Goal: Task Accomplishment & Management: Manage account settings

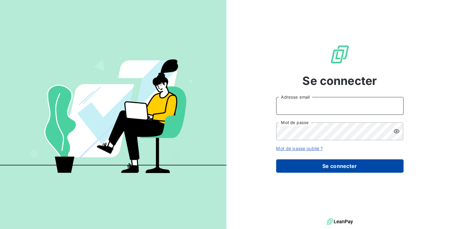
type input "[PERSON_NAME][EMAIL_ADDRESS][DOMAIN_NAME]"
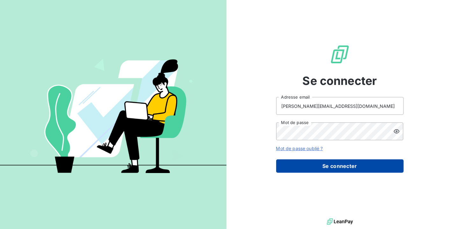
click at [375, 165] on button "Se connecter" at bounding box center [339, 165] width 127 height 13
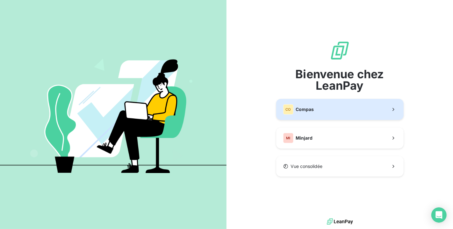
click at [345, 112] on button "CO Compas" at bounding box center [339, 109] width 127 height 21
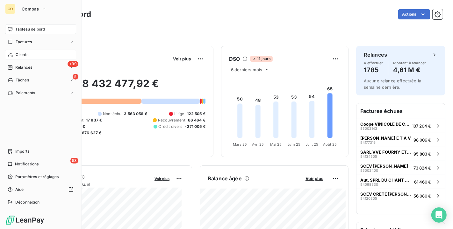
click at [18, 54] on span "Clients" at bounding box center [22, 55] width 13 height 6
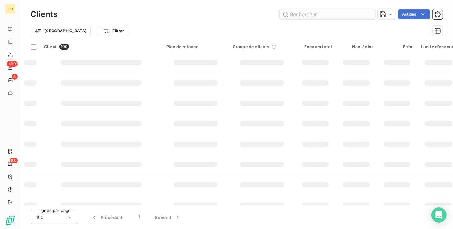
click at [347, 14] on input "text" at bounding box center [326, 14] width 95 height 10
type input "30442"
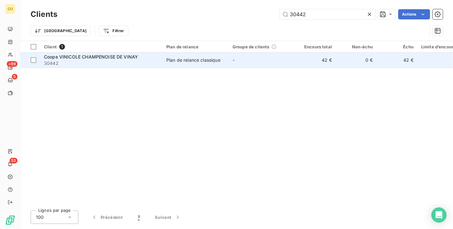
click at [309, 60] on td "42 €" at bounding box center [315, 60] width 41 height 15
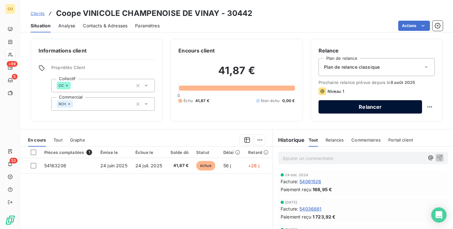
click at [373, 102] on button "Relancer" at bounding box center [369, 106] width 103 height 13
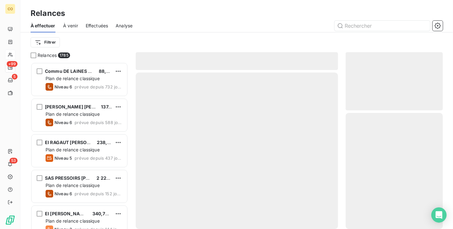
scroll to position [161, 92]
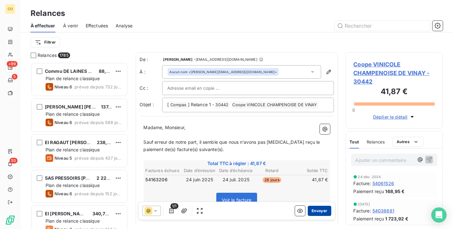
click at [311, 210] on button "Envoyer" at bounding box center [318, 211] width 23 height 10
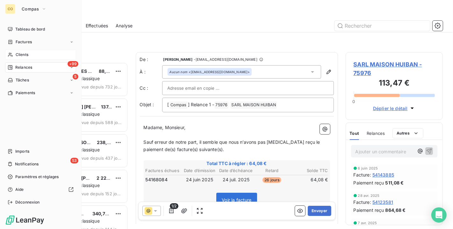
click at [14, 51] on div "Clients" at bounding box center [40, 55] width 71 height 10
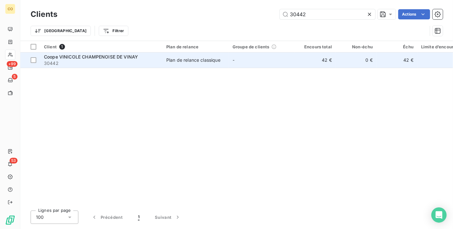
click at [123, 59] on span "Coope VINICOLE CHAMPENOISE DE VINAY" at bounding box center [91, 56] width 94 height 5
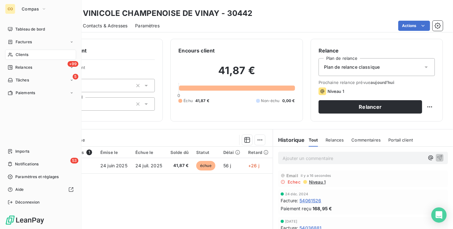
click at [25, 57] on span "Clients" at bounding box center [22, 55] width 13 height 6
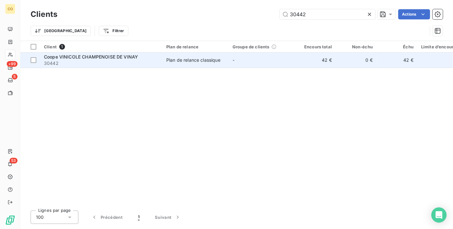
click at [247, 55] on td "-" at bounding box center [262, 60] width 66 height 15
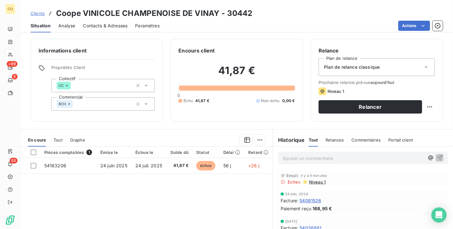
click at [424, 66] on div "Plan de relance classique" at bounding box center [376, 67] width 116 height 18
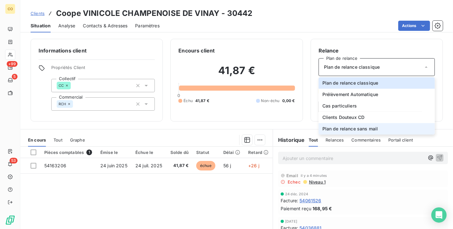
click at [383, 128] on li "Plan de relance sans mail" at bounding box center [376, 128] width 116 height 11
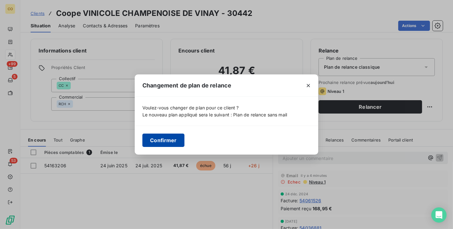
click at [169, 145] on button "Confirmer" at bounding box center [163, 140] width 42 height 13
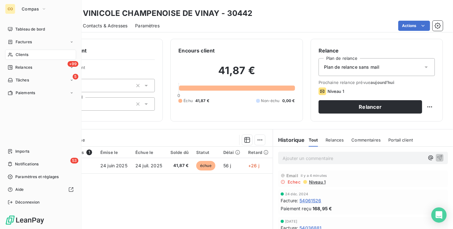
click at [20, 55] on span "Clients" at bounding box center [22, 55] width 13 height 6
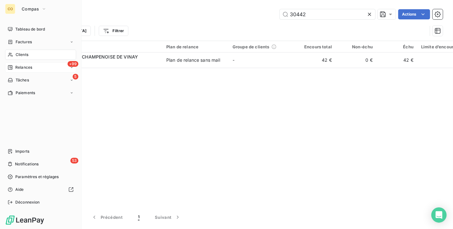
click at [16, 65] on span "Relances" at bounding box center [23, 68] width 17 height 6
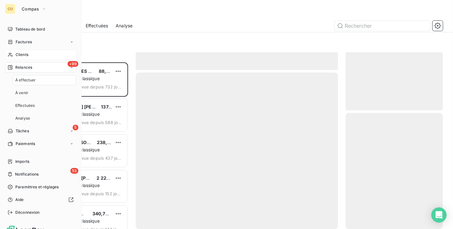
scroll to position [161, 92]
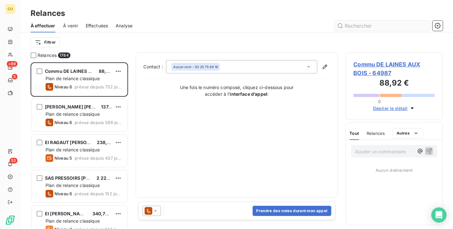
click at [359, 24] on input "text" at bounding box center [381, 26] width 95 height 10
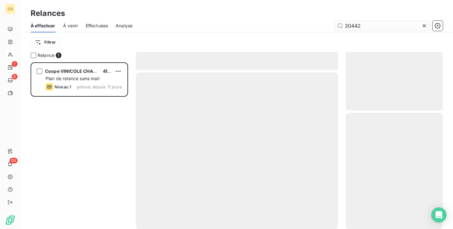
scroll to position [161, 92]
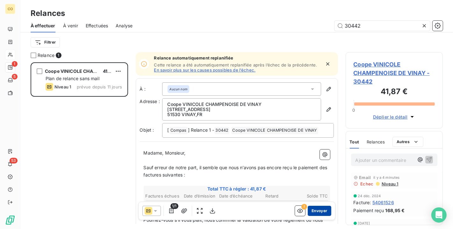
type input "30442"
click at [314, 209] on button "Envoyer" at bounding box center [318, 211] width 23 height 10
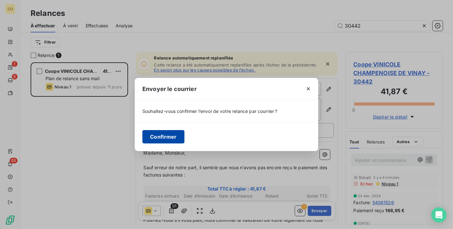
click at [176, 136] on button "Confirmer" at bounding box center [163, 136] width 42 height 13
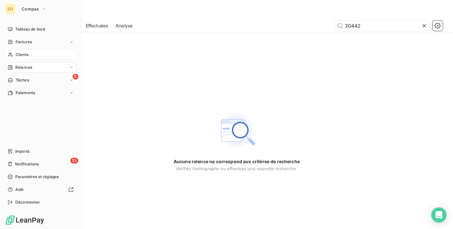
click at [16, 56] on span "Clients" at bounding box center [22, 55] width 13 height 6
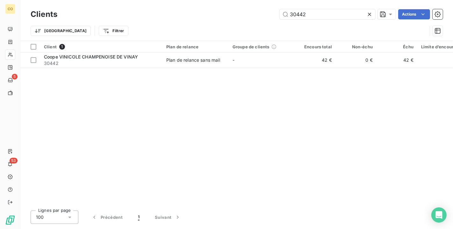
drag, startPoint x: 311, startPoint y: 12, endPoint x: 191, endPoint y: 4, distance: 120.3
click at [191, 4] on div "Clients 30442 Actions Trier Filtrer" at bounding box center [236, 20] width 432 height 41
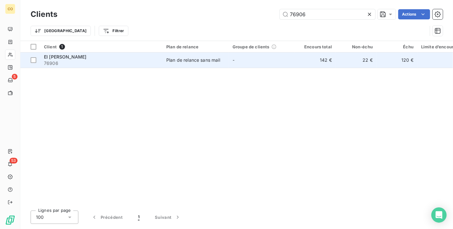
type input "76906"
click at [182, 57] on div "Plan de relance sans mail" at bounding box center [193, 60] width 54 height 6
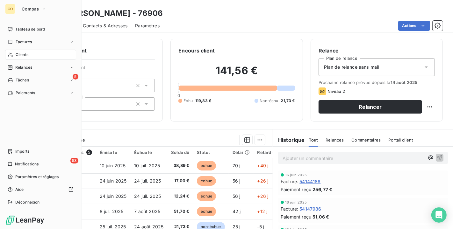
drag, startPoint x: 18, startPoint y: 53, endPoint x: 35, endPoint y: 49, distance: 18.0
click at [18, 53] on span "Clients" at bounding box center [22, 55] width 13 height 6
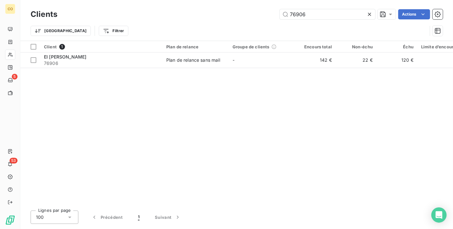
drag, startPoint x: 318, startPoint y: 20, endPoint x: 149, endPoint y: -6, distance: 170.9
click at [149, 0] on html "CO 5 53 Clients 76906 Actions Trier Filtrer Client 1 Plan de relance Groupe de …" at bounding box center [226, 114] width 453 height 229
drag, startPoint x: 308, startPoint y: 15, endPoint x: 238, endPoint y: 10, distance: 70.2
click at [238, 10] on div "76906 Actions" at bounding box center [254, 14] width 378 height 10
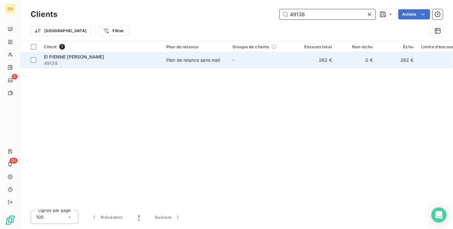
type input "49138"
click at [235, 62] on td "-" at bounding box center [262, 60] width 66 height 15
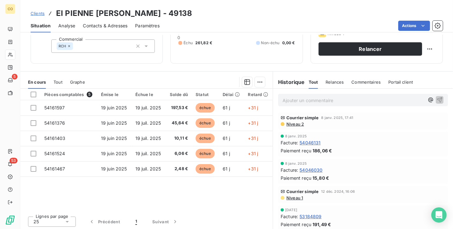
scroll to position [59, 0]
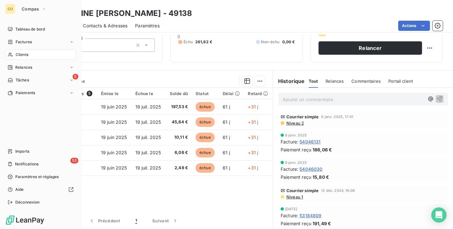
click at [14, 57] on div "Clients" at bounding box center [40, 55] width 71 height 10
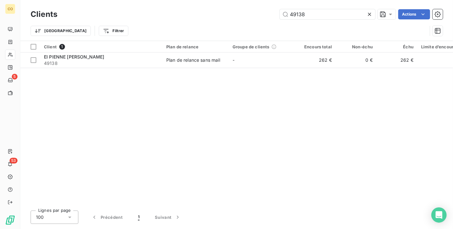
drag, startPoint x: 308, startPoint y: 11, endPoint x: 185, endPoint y: 8, distance: 122.9
click at [185, 8] on div "Clients 49138 Actions" at bounding box center [237, 14] width 412 height 13
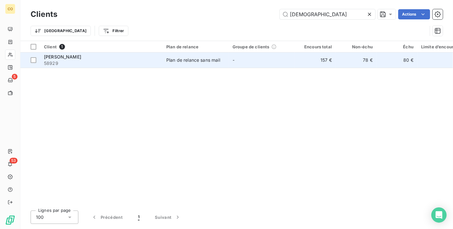
type input "[DEMOGRAPHIC_DATA]"
click at [206, 62] on div "Plan de relance sans mail" at bounding box center [193, 60] width 54 height 6
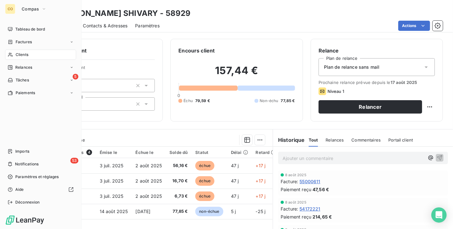
click at [20, 57] on span "Clients" at bounding box center [22, 55] width 13 height 6
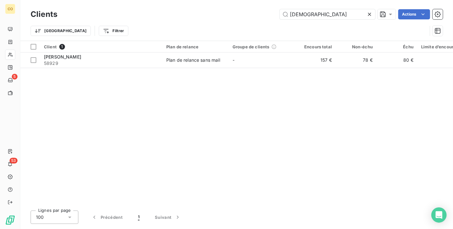
drag, startPoint x: 330, startPoint y: 14, endPoint x: 162, endPoint y: -11, distance: 170.6
click at [162, 0] on html "CO 5 53 Clients SHIV Actions Trier Filtrer Client 1 Plan de relance Groupe de c…" at bounding box center [226, 114] width 453 height 229
type input "[PERSON_NAME]"
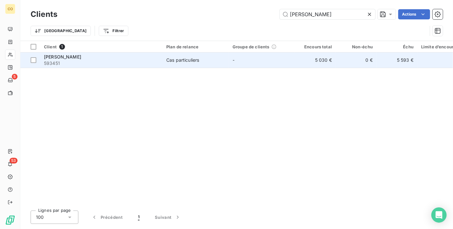
click at [115, 66] on span "593451" at bounding box center [101, 63] width 115 height 6
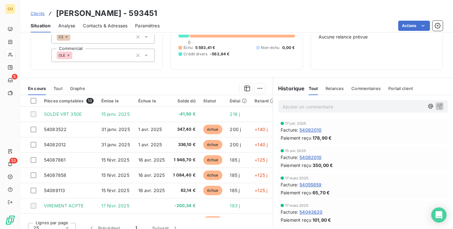
scroll to position [56, 0]
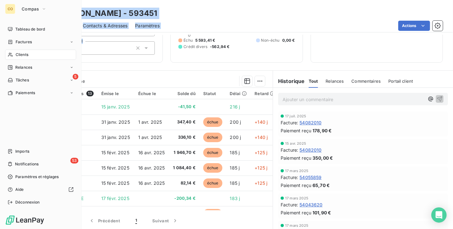
click at [20, 52] on div "CO Compas Tableau de bord Factures Clients Relances 5 Tâches Paiements Imports …" at bounding box center [226, 114] width 453 height 229
click at [19, 53] on span "Clients" at bounding box center [22, 55] width 13 height 6
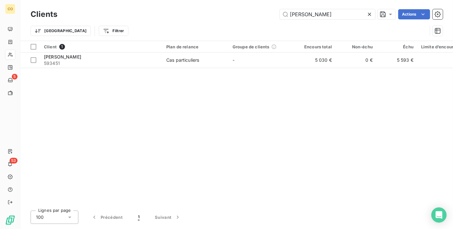
drag, startPoint x: 308, startPoint y: 14, endPoint x: 197, endPoint y: 1, distance: 111.9
click at [197, 1] on div "Clients [PERSON_NAME] Actions Trier Filtrer" at bounding box center [236, 20] width 432 height 41
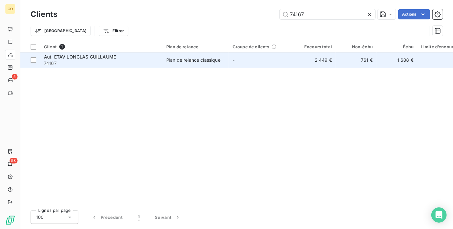
type input "74167"
click at [85, 56] on span "Aut. ETAV LONCLAS GUILLAUME" at bounding box center [80, 56] width 72 height 5
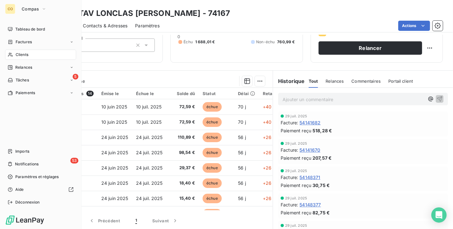
drag, startPoint x: 12, startPoint y: 60, endPoint x: 13, endPoint y: 56, distance: 3.7
click at [12, 59] on div "Clients" at bounding box center [40, 55] width 71 height 10
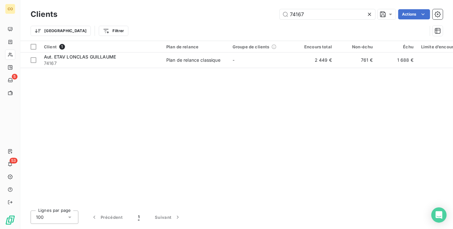
drag, startPoint x: 329, startPoint y: 13, endPoint x: 174, endPoint y: -10, distance: 157.0
click at [174, 0] on html "CO 5 53 Clients 74167 Actions Trier Filtrer Client 1 Plan de relance Groupe de …" at bounding box center [226, 114] width 453 height 229
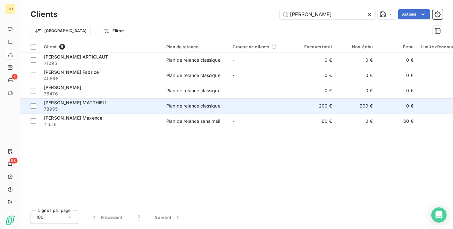
type input "[PERSON_NAME]"
click at [126, 106] on span "78955" at bounding box center [101, 109] width 115 height 6
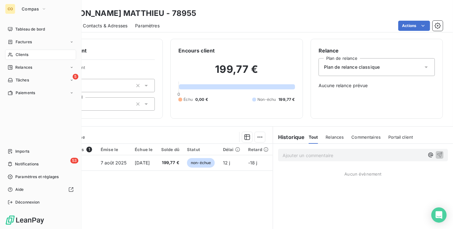
click at [19, 54] on span "Clients" at bounding box center [22, 55] width 13 height 6
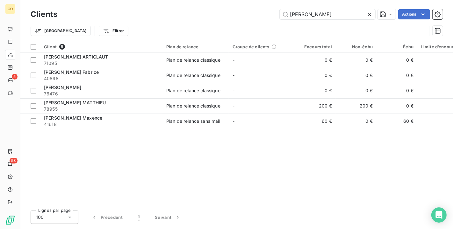
drag, startPoint x: 337, startPoint y: 15, endPoint x: 194, endPoint y: 8, distance: 143.1
click at [194, 8] on div "Clients [PERSON_NAME] Actions" at bounding box center [237, 14] width 412 height 13
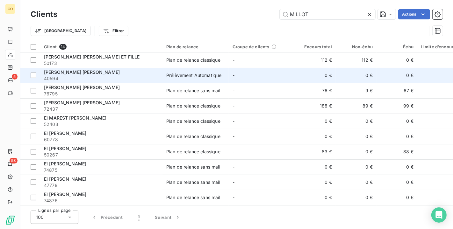
type input "MILLOT"
click at [123, 75] on div "[PERSON_NAME] [PERSON_NAME]" at bounding box center [101, 72] width 115 height 6
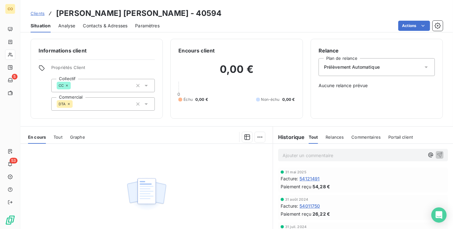
drag, startPoint x: 49, startPoint y: 185, endPoint x: 59, endPoint y: 183, distance: 10.4
click at [49, 185] on div "Aucune pièce disponible" at bounding box center [146, 205] width 252 height 123
click at [307, 176] on span "54121491" at bounding box center [309, 178] width 20 height 7
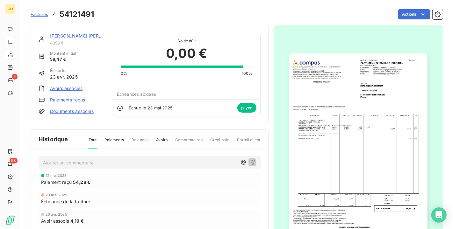
scroll to position [1, 0]
click at [360, 166] on img "button" at bounding box center [358, 151] width 138 height 196
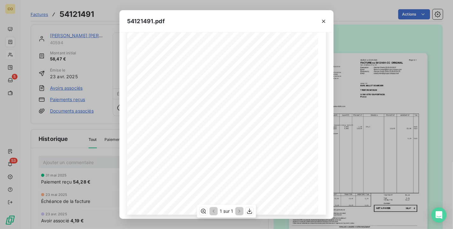
scroll to position [99, 0]
click at [249, 208] on icon "button" at bounding box center [249, 211] width 6 height 6
click at [217, 1] on div "54121491.pdf Adresse de livraison DESIGNATION UNITE QUANTITE PRIX NET HT MONTAN…" at bounding box center [226, 114] width 453 height 229
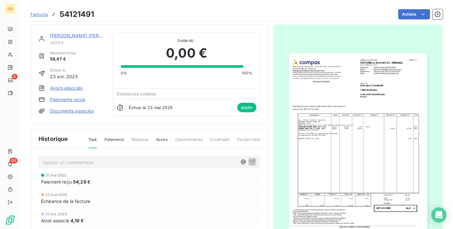
scroll to position [1, 0]
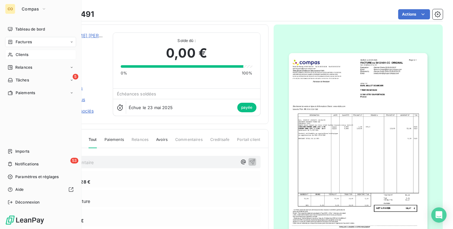
click at [13, 55] on div "Clients" at bounding box center [40, 55] width 71 height 10
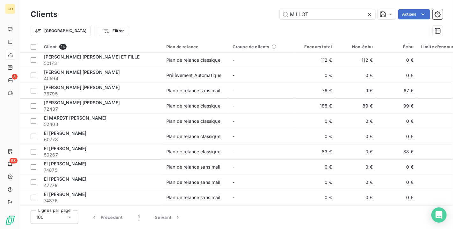
drag, startPoint x: 345, startPoint y: 8, endPoint x: 128, endPoint y: -8, distance: 218.0
click at [128, 0] on html "CO 5 53 Clients MILLOT Actions Trier Filtrer Client 14 Plan de relance Groupe d…" at bounding box center [226, 114] width 453 height 229
click at [369, 15] on icon at bounding box center [369, 14] width 3 height 3
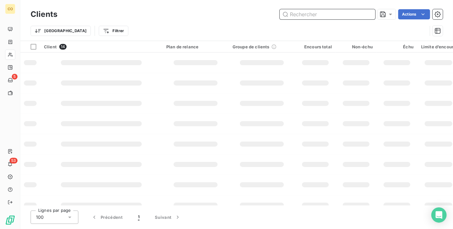
click at [331, 15] on input "text" at bounding box center [326, 14] width 95 height 10
type input "MERCUZOT"
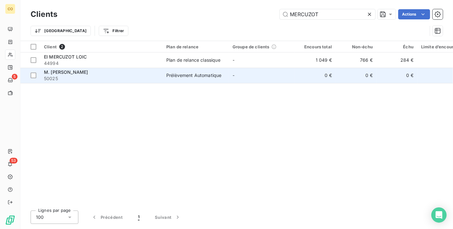
click at [193, 70] on td "Prélèvement Automatique" at bounding box center [195, 75] width 66 height 15
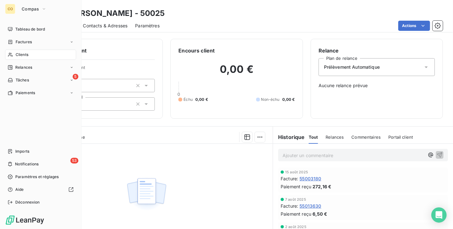
click at [30, 55] on div "Clients" at bounding box center [40, 55] width 71 height 10
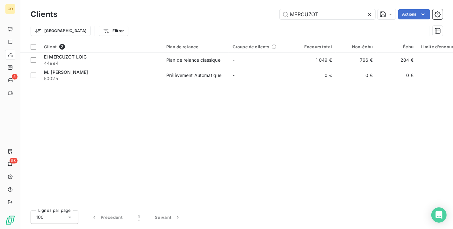
drag, startPoint x: 322, startPoint y: 12, endPoint x: 206, endPoint y: 1, distance: 117.1
click at [206, 1] on div "Clients MERCUZOT Actions Trier Filtrer" at bounding box center [236, 20] width 432 height 41
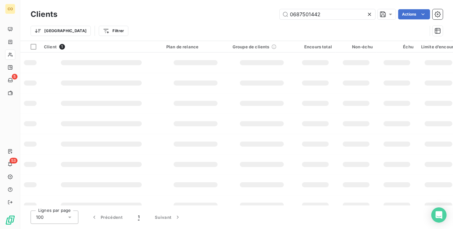
type input "0687501442"
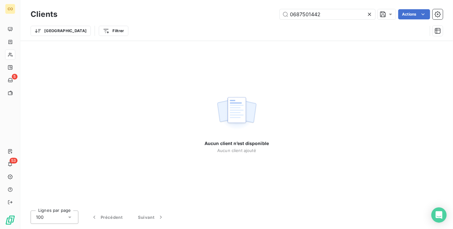
click at [369, 13] on icon at bounding box center [369, 14] width 6 height 6
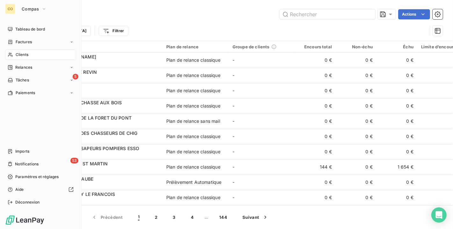
drag, startPoint x: 20, startPoint y: 53, endPoint x: 16, endPoint y: 53, distance: 3.5
click at [16, 53] on span "Clients" at bounding box center [22, 55] width 13 height 6
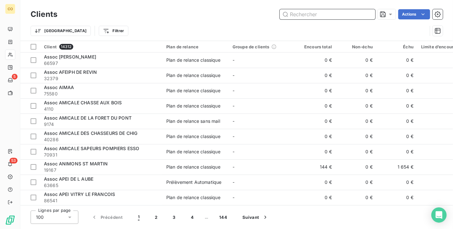
click at [312, 15] on input "text" at bounding box center [326, 14] width 95 height 10
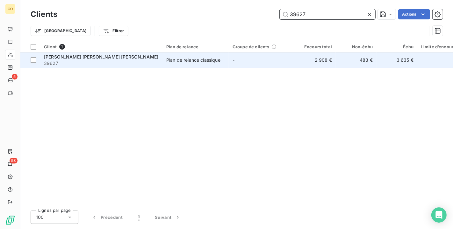
type input "39627"
click at [237, 61] on td "-" at bounding box center [262, 60] width 66 height 15
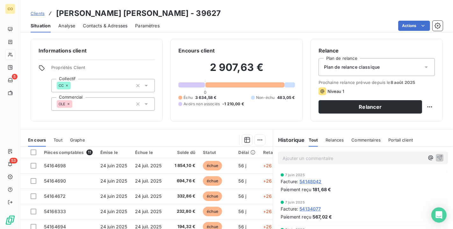
scroll to position [35, 0]
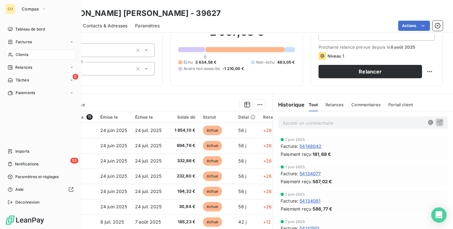
click at [18, 52] on span "Clients" at bounding box center [22, 55] width 13 height 6
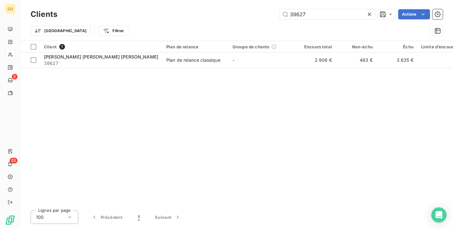
drag, startPoint x: 321, startPoint y: 15, endPoint x: 143, endPoint y: -9, distance: 178.9
click at [143, 0] on html "CO 5 53 Clients 39627 Actions Trier Filtrer Client 1 Plan de relance Groupe de …" at bounding box center [226, 114] width 453 height 229
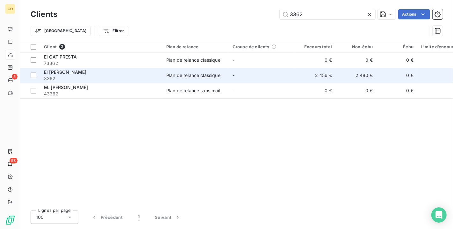
type input "3362"
click at [103, 78] on span "3362" at bounding box center [101, 78] width 115 height 6
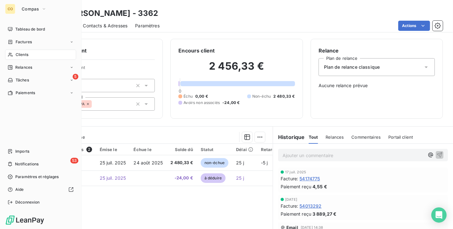
click at [17, 50] on div "Clients" at bounding box center [40, 55] width 71 height 10
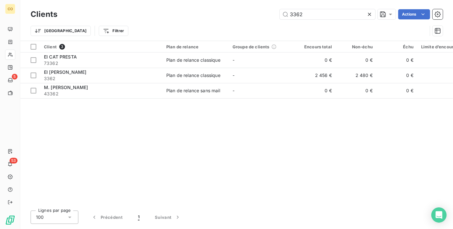
drag, startPoint x: 325, startPoint y: 16, endPoint x: 159, endPoint y: -11, distance: 168.7
click at [159, 0] on html "CO 5 53 Clients 3362 Actions Trier Filtrer Client 3 Plan de relance Groupe de c…" at bounding box center [226, 114] width 453 height 229
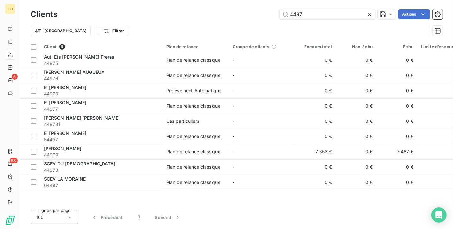
drag, startPoint x: 307, startPoint y: 13, endPoint x: 219, endPoint y: -2, distance: 88.9
click at [219, 0] on html "CO 5 53 Clients 4497 Actions Trier Filtrer Client 9 Plan de relance Groupe de c…" at bounding box center [226, 114] width 453 height 229
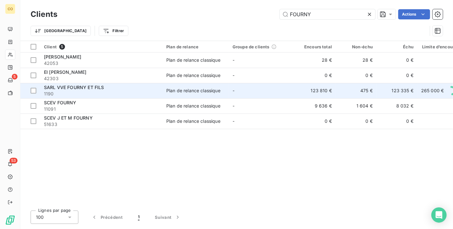
type input "FOURNY"
click at [201, 86] on td "Plan de relance classique" at bounding box center [195, 90] width 66 height 15
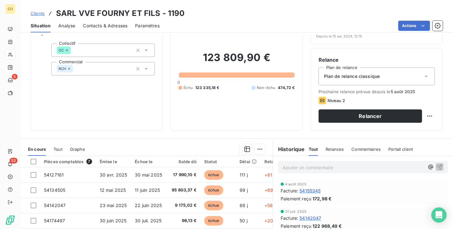
scroll to position [71, 0]
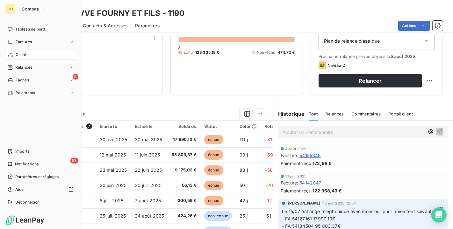
click at [19, 54] on span "Clients" at bounding box center [22, 55] width 13 height 6
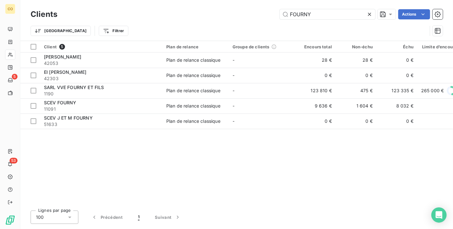
drag, startPoint x: 336, startPoint y: 17, endPoint x: 184, endPoint y: 3, distance: 152.2
click at [184, 3] on div "Clients FOURNY Actions Trier Filtrer" at bounding box center [236, 20] width 432 height 41
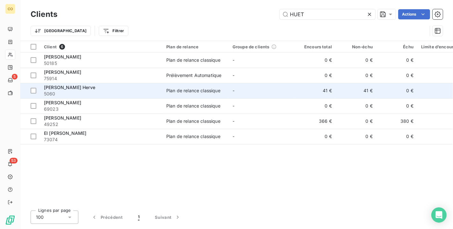
type input "HUET"
click at [117, 94] on span "5060" at bounding box center [101, 94] width 115 height 6
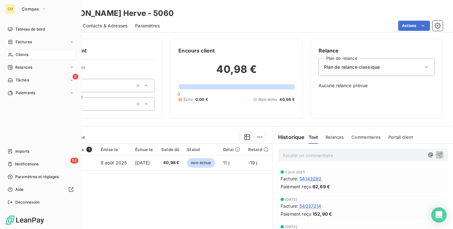
click at [15, 51] on div "Clients" at bounding box center [40, 55] width 71 height 10
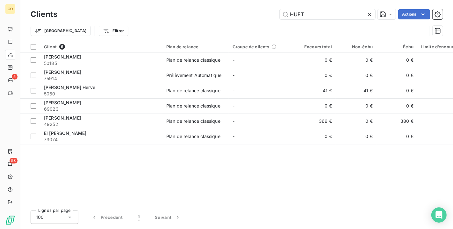
drag, startPoint x: 328, startPoint y: 18, endPoint x: 158, endPoint y: -11, distance: 172.3
click at [158, 0] on html "CO 5 53 Clients HUET Actions Trier Filtrer Client 6 Plan de relance Groupe de c…" at bounding box center [226, 114] width 453 height 229
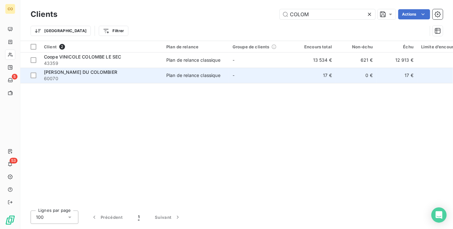
type input "COLOM"
click at [134, 79] on span "60070" at bounding box center [101, 78] width 115 height 6
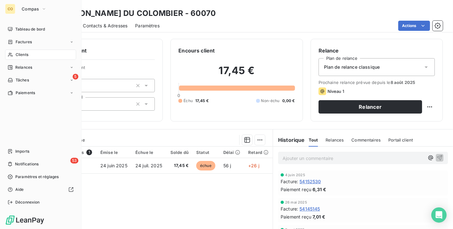
click at [29, 54] on div "Clients" at bounding box center [40, 55] width 71 height 10
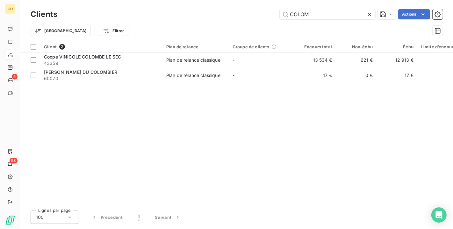
drag, startPoint x: 318, startPoint y: 15, endPoint x: 154, endPoint y: -11, distance: 165.5
click at [154, 0] on html "CO 5 53 Clients COLOM Actions Trier Filtrer Client 2 Plan de relance Groupe de …" at bounding box center [226, 114] width 453 height 229
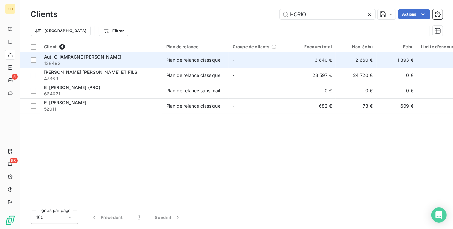
type input "HORIO"
click at [109, 55] on span "Aut. CHAMPAGNE [PERSON_NAME]" at bounding box center [82, 56] width 77 height 5
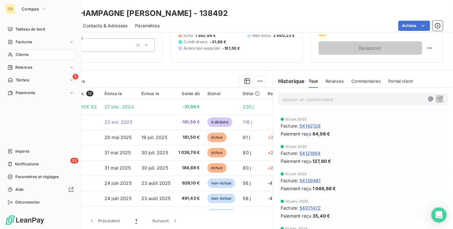
click at [12, 59] on div "Clients" at bounding box center [40, 55] width 71 height 10
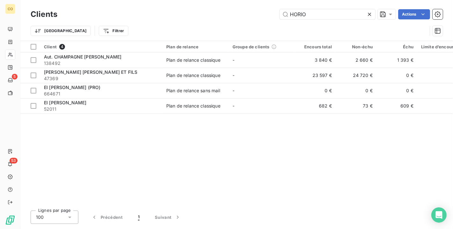
drag, startPoint x: 318, startPoint y: 17, endPoint x: 208, endPoint y: 1, distance: 111.6
click at [208, 1] on div "Clients HORIO Actions Trier Filtrer" at bounding box center [236, 20] width 432 height 41
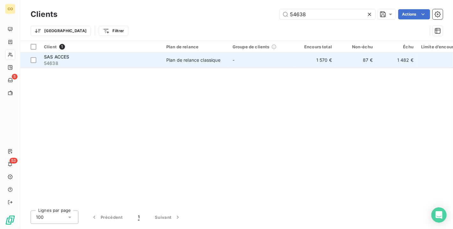
type input "54638"
click at [177, 64] on td "Plan de relance classique" at bounding box center [195, 60] width 66 height 15
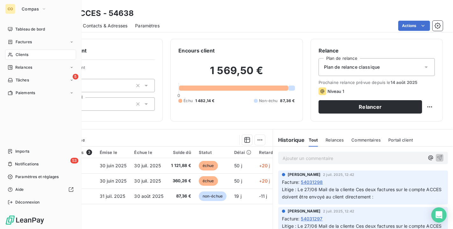
click at [14, 51] on div "Clients" at bounding box center [40, 55] width 71 height 10
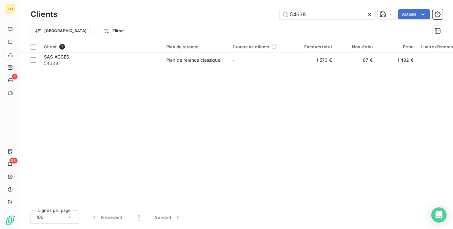
drag, startPoint x: 317, startPoint y: 12, endPoint x: 172, endPoint y: -11, distance: 147.5
click at [172, 0] on html "CO 5 53 Clients 54638 Actions Trier Filtrer Client 1 Plan de relance Groupe de …" at bounding box center [226, 114] width 453 height 229
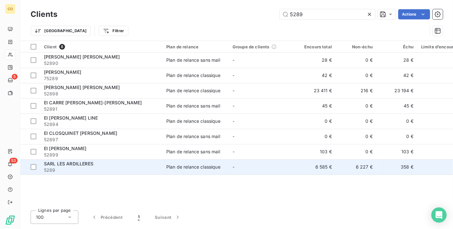
type input "5289"
click at [143, 164] on div "SARL LES ARDILLERES" at bounding box center [101, 164] width 115 height 6
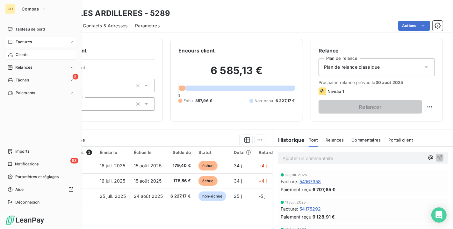
click at [28, 38] on div "Factures" at bounding box center [40, 42] width 71 height 10
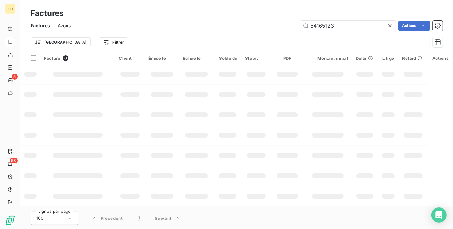
drag, startPoint x: 356, startPoint y: 25, endPoint x: 118, endPoint y: -9, distance: 240.2
click at [118, 0] on html "CO 5 53 Factures Factures Avoirs 54165123 Actions Trier Filtrer Facture 0 Clien…" at bounding box center [226, 114] width 453 height 229
type input "54159718"
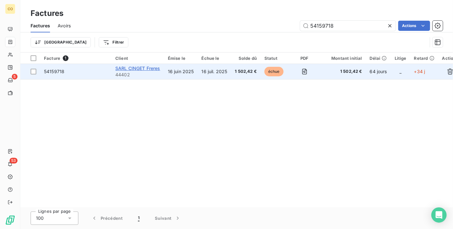
click at [147, 66] on span "SARL CINGET Freres" at bounding box center [137, 68] width 45 height 5
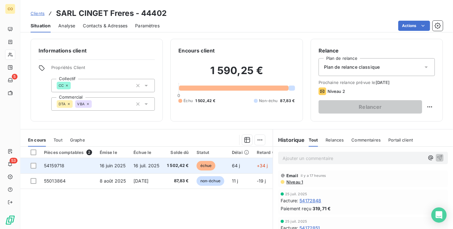
click at [166, 165] on td "1 502,42 €" at bounding box center [178, 165] width 30 height 15
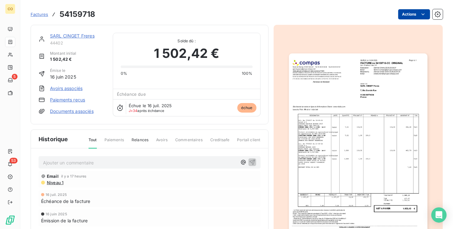
click at [409, 11] on html "CO 5 53 Factures 54159718 Actions SARL CINGET Freres 44402 Montant initial 1 50…" at bounding box center [226, 114] width 453 height 229
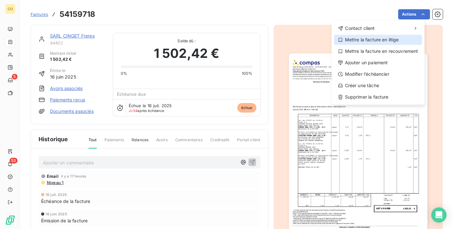
click at [382, 41] on div "Mettre la facture en litige" at bounding box center [378, 40] width 88 height 10
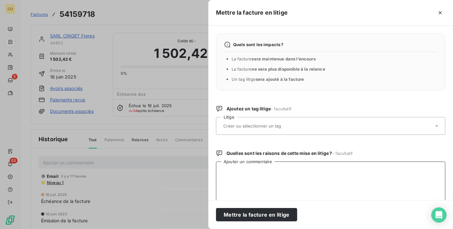
click at [266, 179] on textarea "Ajouter un commentaire" at bounding box center [330, 195] width 229 height 66
paste textarea "Le 19/08 : retour client la facture aurait su être détruit car pas pour lui inf…"
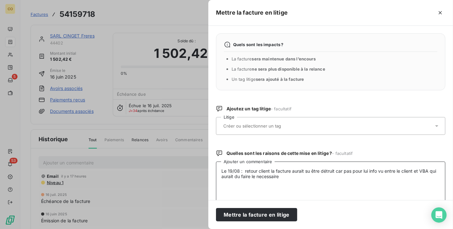
click at [282, 174] on textarea "Le 19/08 : retour client la facture aurait su être détruit car pas pour lui inf…" at bounding box center [330, 195] width 229 height 66
type textarea "Le 19/08 : retour client la facture aurait su être détruit car pas pour lui inf…"
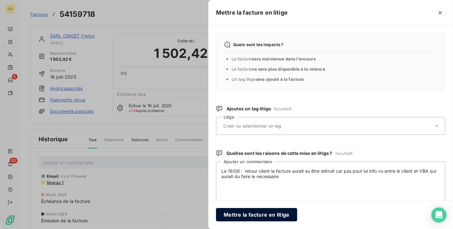
click at [277, 211] on button "Mettre la facture en litige" at bounding box center [256, 214] width 81 height 13
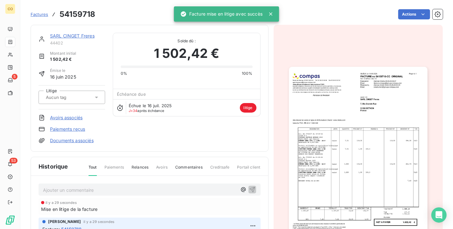
click at [353, 159] on img "button" at bounding box center [358, 165] width 138 height 196
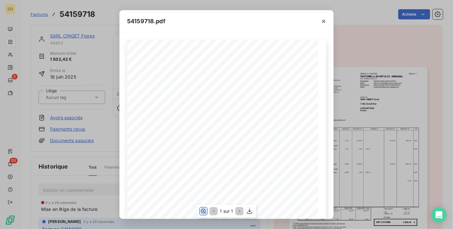
click at [203, 211] on icon "button" at bounding box center [203, 211] width 5 height 5
click at [250, 216] on div "1 sur 1" at bounding box center [226, 211] width 59 height 13
click at [248, 213] on icon "button" at bounding box center [249, 211] width 6 height 6
click at [321, 20] on icon "button" at bounding box center [323, 21] width 6 height 6
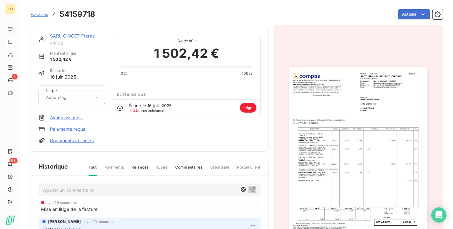
click at [70, 30] on div "SARL CINGET Freres 44402 Montant initial 1 502,42 € Émise le 16 juin 2025 Litig…" at bounding box center [150, 88] width 238 height 127
click at [71, 35] on link "SARL CINGET Freres" at bounding box center [72, 35] width 45 height 5
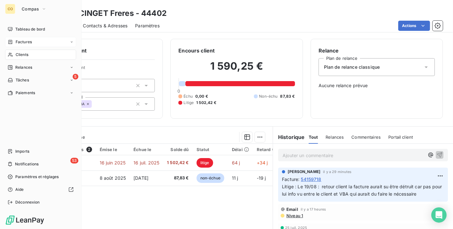
click at [16, 42] on span "Factures" at bounding box center [24, 42] width 16 height 6
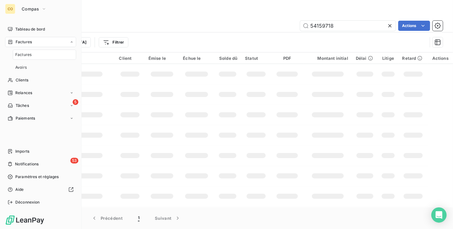
click at [17, 57] on span "Factures" at bounding box center [23, 55] width 16 height 6
click at [24, 82] on span "Clients" at bounding box center [22, 80] width 13 height 6
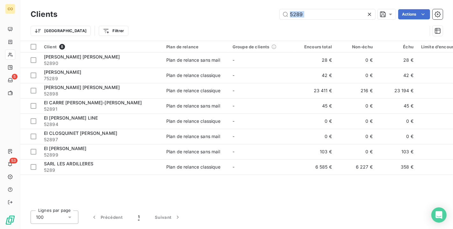
drag, startPoint x: 321, startPoint y: 21, endPoint x: 200, endPoint y: -11, distance: 125.2
click at [200, 0] on html "CO 5 53 Clients 5289 Actions Trier Filtrer Client 8 Plan de relance Groupe de c…" at bounding box center [226, 114] width 453 height 229
click at [366, 13] on icon at bounding box center [369, 14] width 6 height 6
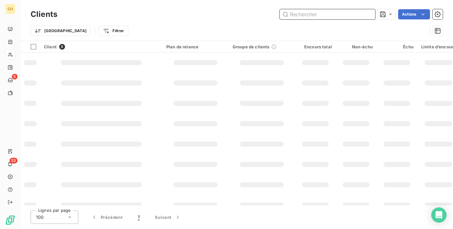
click at [351, 13] on input "text" at bounding box center [326, 14] width 95 height 10
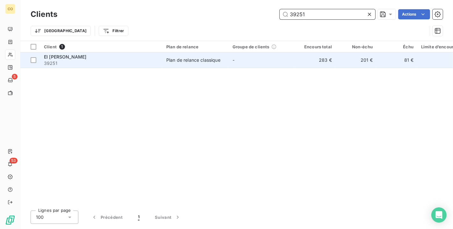
type input "39251"
click at [254, 54] on td "-" at bounding box center [262, 60] width 66 height 15
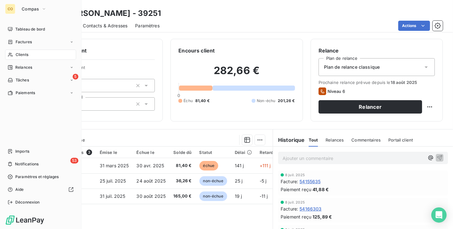
click at [28, 51] on div "Clients" at bounding box center [40, 55] width 71 height 10
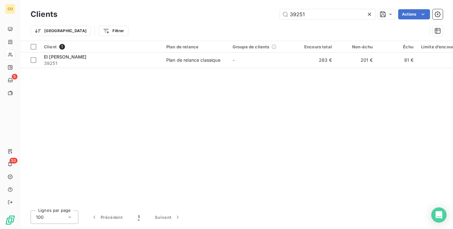
drag, startPoint x: 245, startPoint y: 6, endPoint x: 159, endPoint y: -6, distance: 87.1
click at [159, 0] on html "CO 5 53 Clients 39251 Actions Trier Filtrer Client 1 Plan de relance Groupe de …" at bounding box center [226, 114] width 453 height 229
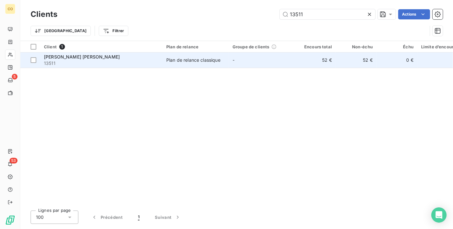
type input "13511"
click at [193, 64] on td "Plan de relance classique" at bounding box center [195, 60] width 66 height 15
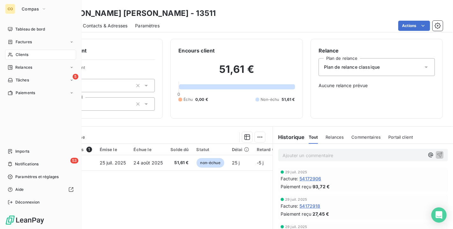
drag, startPoint x: 19, startPoint y: 53, endPoint x: 25, endPoint y: 53, distance: 5.4
click at [19, 53] on span "Clients" at bounding box center [22, 55] width 13 height 6
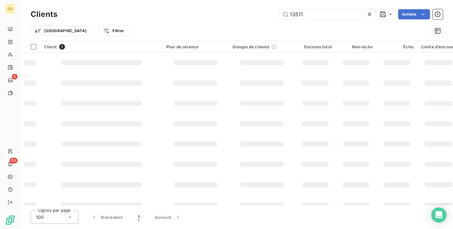
drag, startPoint x: 321, startPoint y: 17, endPoint x: 238, endPoint y: 10, distance: 83.0
click at [238, 10] on div "13511 Actions" at bounding box center [254, 14] width 378 height 10
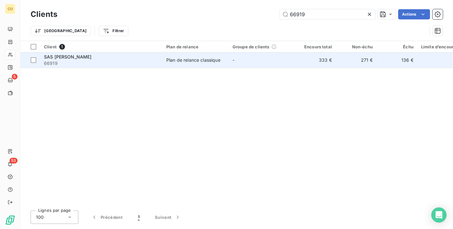
type input "66919"
click at [194, 58] on div "Plan de relance classique" at bounding box center [193, 60] width 54 height 6
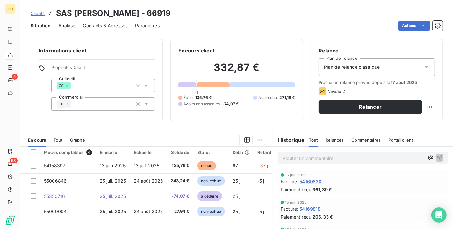
click at [35, 123] on div "Informations client Propriétés Client Collectif CC Commercial CBI Encours clien…" at bounding box center [236, 132] width 432 height 194
click at [34, 96] on div "Informations client Propriétés Client Collectif CC Commercial CBI" at bounding box center [97, 80] width 132 height 83
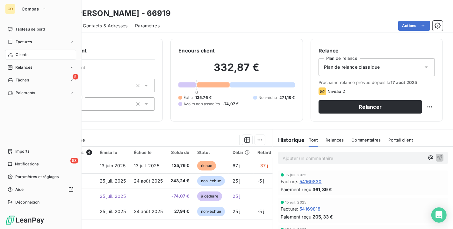
click at [12, 55] on icon at bounding box center [10, 55] width 4 height 4
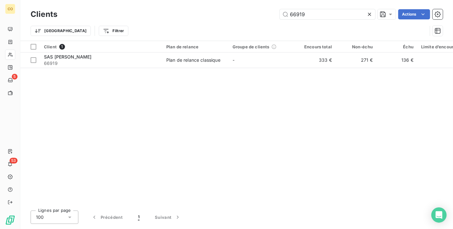
drag, startPoint x: 327, startPoint y: 18, endPoint x: 240, endPoint y: 16, distance: 87.2
click at [240, 16] on div "66919 Actions" at bounding box center [254, 14] width 378 height 10
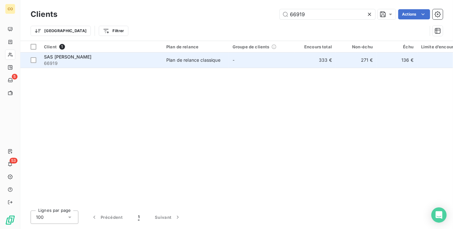
click at [108, 62] on span "66919" at bounding box center [101, 63] width 115 height 6
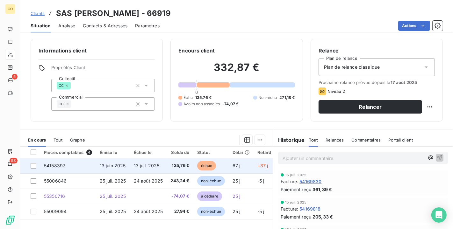
click at [149, 170] on td "13 juil. 2025" at bounding box center [148, 165] width 37 height 15
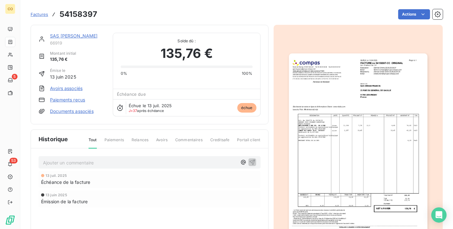
click at [373, 168] on img "button" at bounding box center [358, 151] width 138 height 196
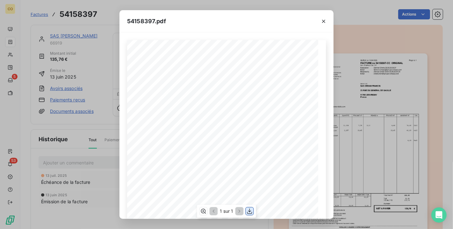
click at [249, 214] on icon "button" at bounding box center [249, 211] width 5 height 5
click at [206, 210] on icon "button" at bounding box center [203, 211] width 6 height 6
click at [323, 24] on icon "button" at bounding box center [323, 21] width 6 height 6
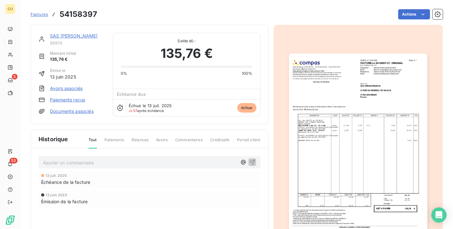
click at [67, 34] on link "SAS [PERSON_NAME]" at bounding box center [74, 35] width 48 height 5
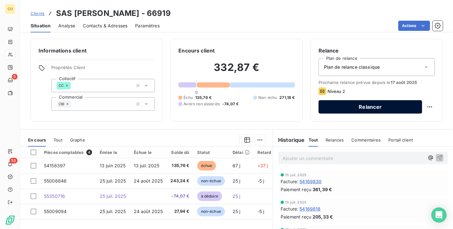
click at [335, 105] on button "Relancer" at bounding box center [369, 106] width 103 height 13
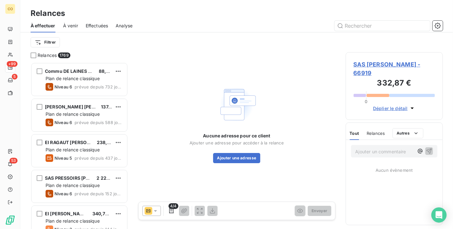
scroll to position [161, 92]
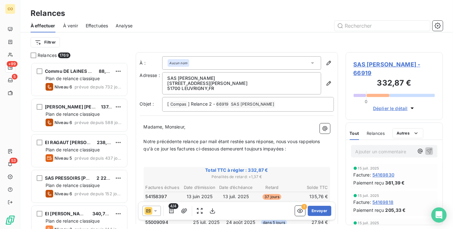
click at [157, 214] on icon at bounding box center [155, 211] width 6 height 6
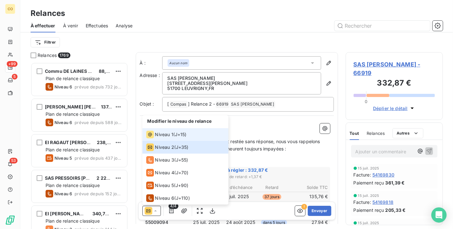
click at [161, 137] on span "Niveau 1" at bounding box center [164, 134] width 18 height 6
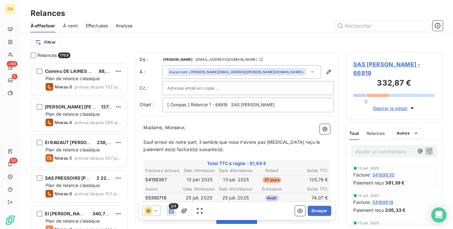
click at [174, 212] on button "button" at bounding box center [171, 211] width 10 height 10
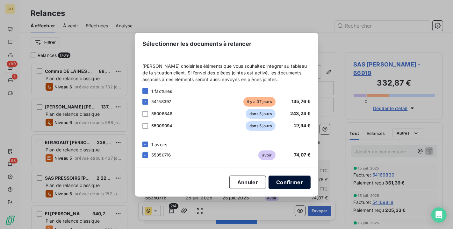
click at [279, 180] on button "Confirmer" at bounding box center [289, 182] width 42 height 13
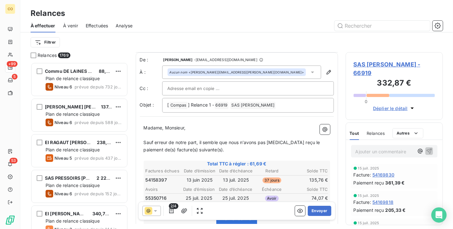
scroll to position [35, 0]
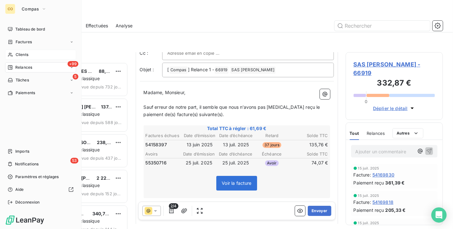
click at [14, 55] on div "Clients" at bounding box center [40, 55] width 71 height 10
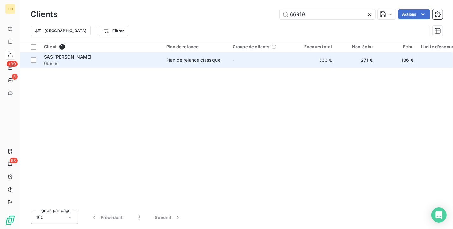
click at [229, 59] on td "-" at bounding box center [262, 60] width 66 height 15
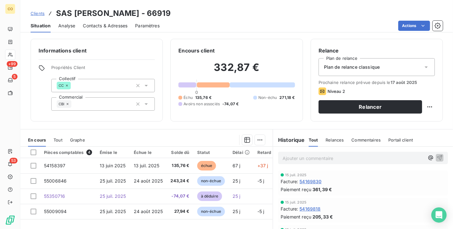
click at [113, 25] on span "Contacts & Adresses" at bounding box center [105, 26] width 45 height 6
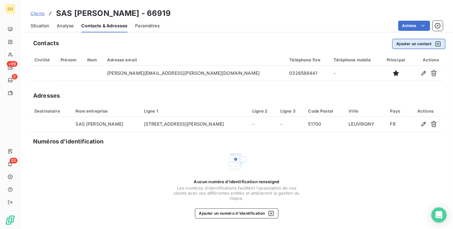
click at [434, 44] on div "button" at bounding box center [436, 44] width 10 height 6
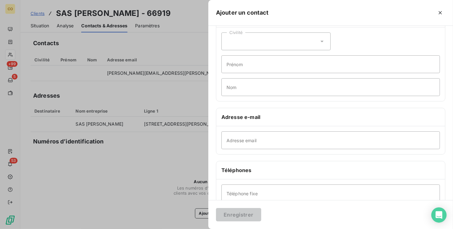
scroll to position [35, 0]
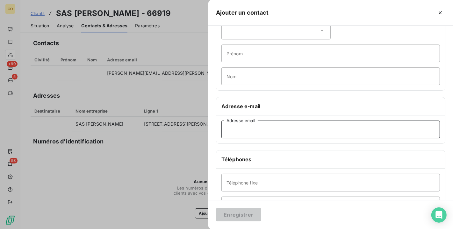
click at [251, 132] on input "Adresse email" at bounding box center [330, 130] width 218 height 18
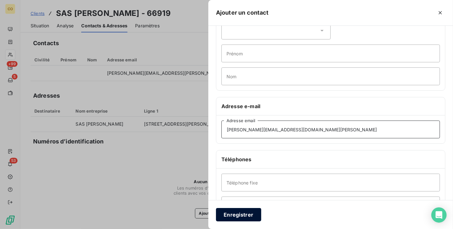
type input "[PERSON_NAME][EMAIL_ADDRESS][DOMAIN_NAME][PERSON_NAME]"
click at [256, 214] on button "Enregistrer" at bounding box center [238, 214] width 45 height 13
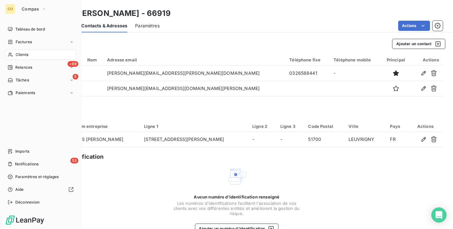
click at [19, 53] on span "Clients" at bounding box center [22, 55] width 13 height 6
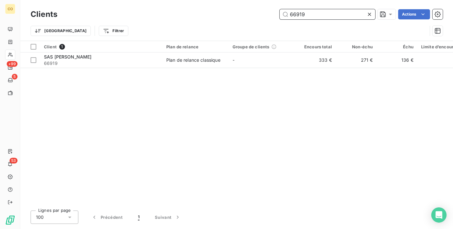
drag, startPoint x: 330, startPoint y: 14, endPoint x: 183, endPoint y: 11, distance: 146.8
click at [183, 11] on div "66919 Actions" at bounding box center [254, 14] width 378 height 10
drag, startPoint x: 344, startPoint y: 15, endPoint x: 199, endPoint y: 12, distance: 145.2
click at [199, 12] on div "CHAUDER Actions" at bounding box center [254, 14] width 378 height 10
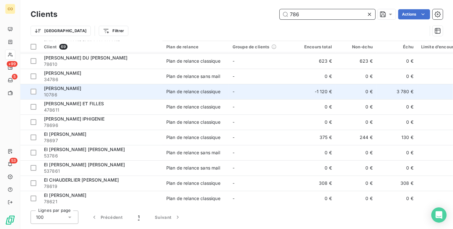
scroll to position [141, 0]
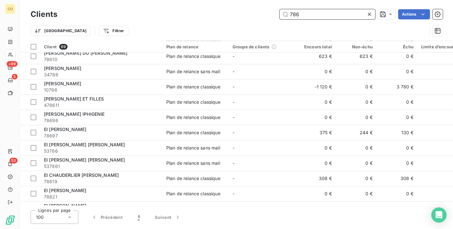
click at [317, 10] on input "786" at bounding box center [326, 14] width 95 height 10
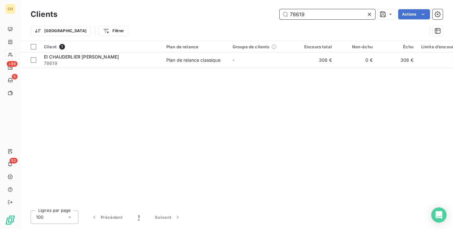
scroll to position [0, 0]
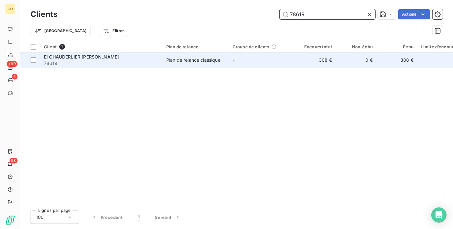
type input "78619"
click at [137, 58] on div "EI CHAUDERLIER [PERSON_NAME]" at bounding box center [101, 57] width 115 height 6
